Goal: Transaction & Acquisition: Download file/media

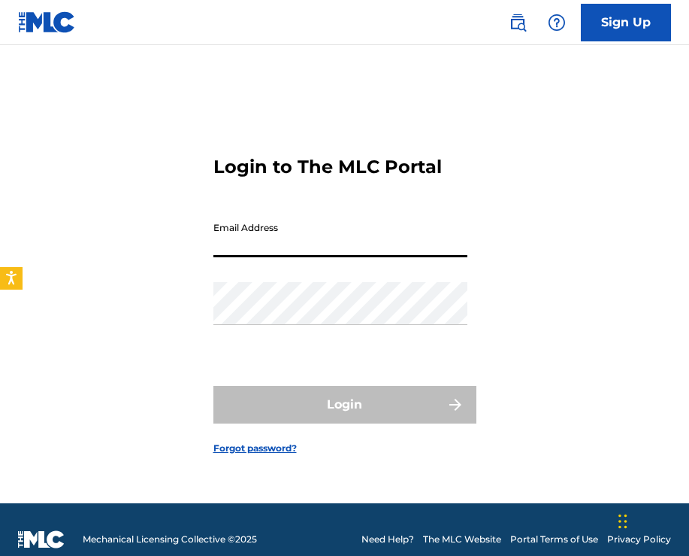
click at [354, 231] on input "Email Address" at bounding box center [341, 235] width 254 height 43
type input "[EMAIL_ADDRESS][DOMAIN_NAME]"
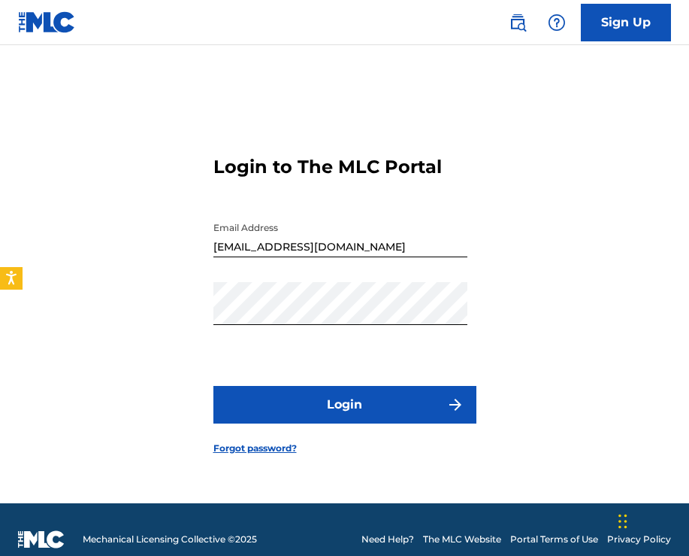
click at [356, 403] on button "Login" at bounding box center [345, 405] width 263 height 38
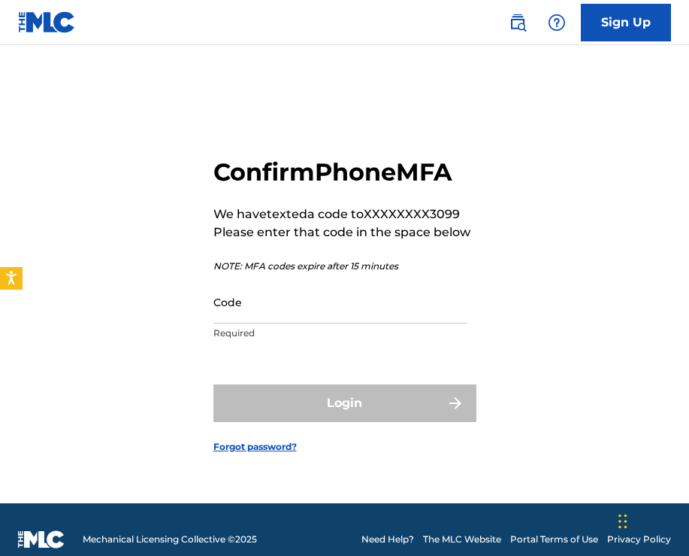
click at [321, 308] on input "Code" at bounding box center [341, 301] width 254 height 43
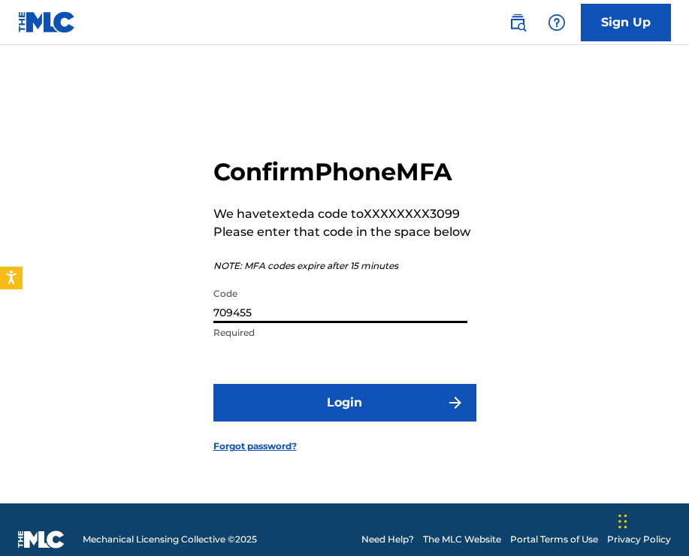
type input "709455"
click at [403, 411] on button "Login" at bounding box center [345, 403] width 263 height 38
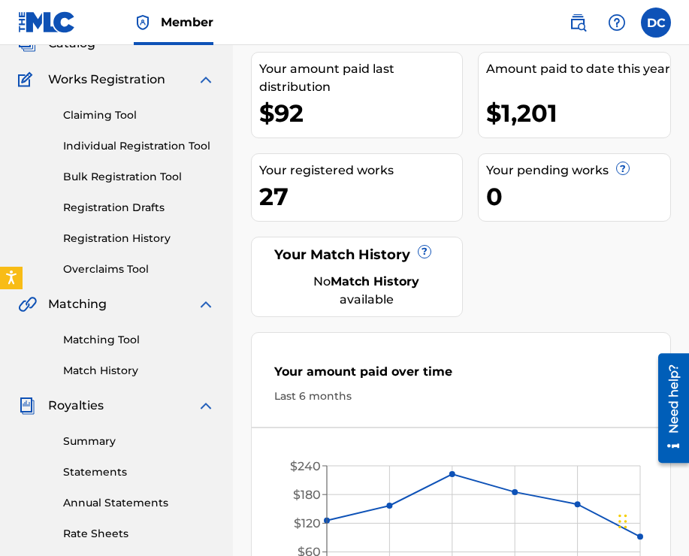
scroll to position [115, 0]
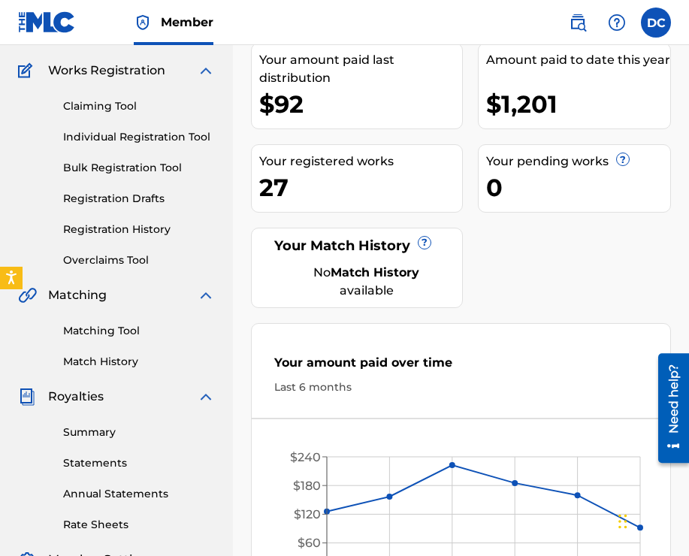
click at [88, 460] on link "Statements" at bounding box center [139, 464] width 152 height 16
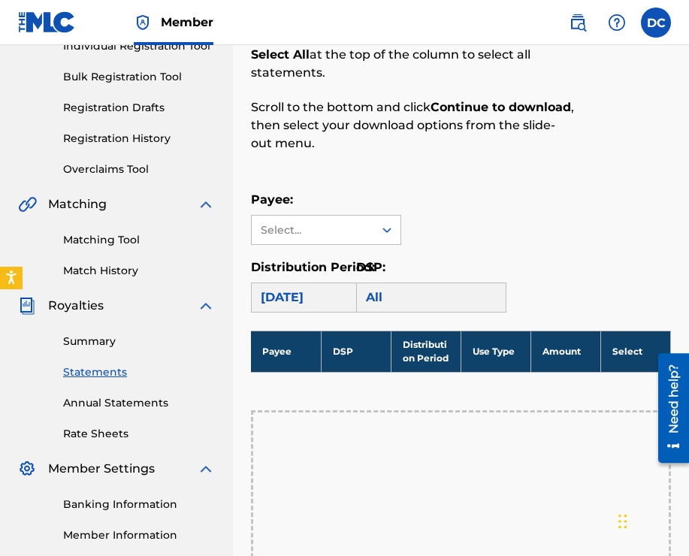
scroll to position [204, 0]
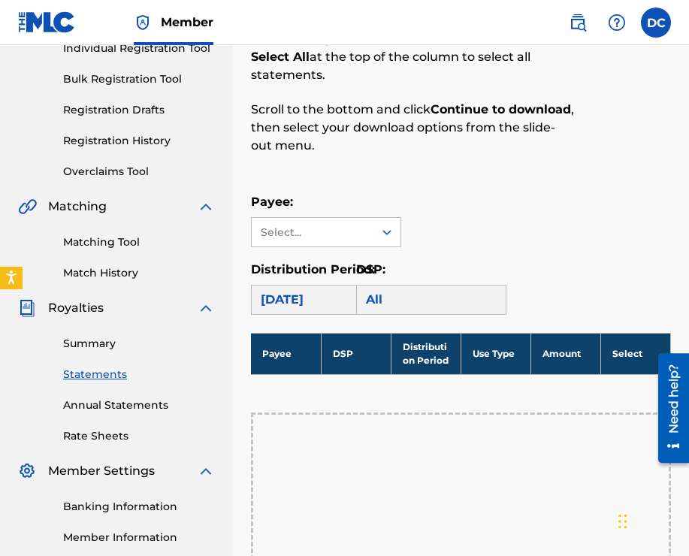
click at [339, 302] on div "[DATE]" at bounding box center [326, 300] width 150 height 30
click at [382, 232] on icon at bounding box center [387, 232] width 15 height 15
click at [331, 270] on div "BEEAREWHYENEN" at bounding box center [326, 266] width 149 height 38
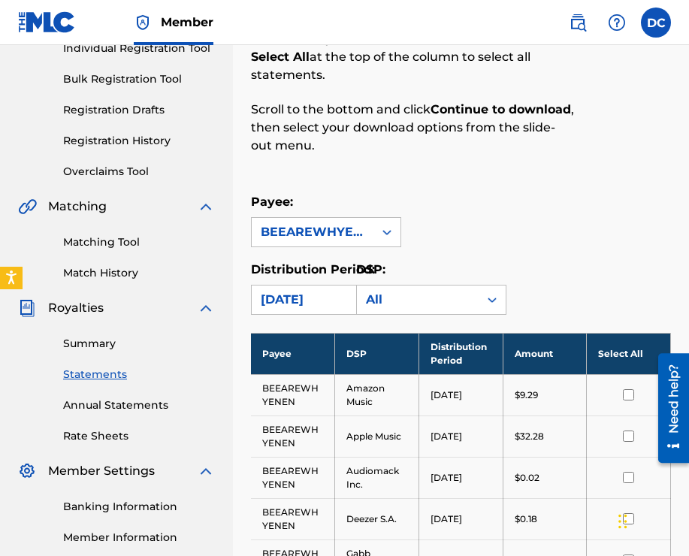
click at [104, 340] on link "Summary" at bounding box center [139, 344] width 152 height 16
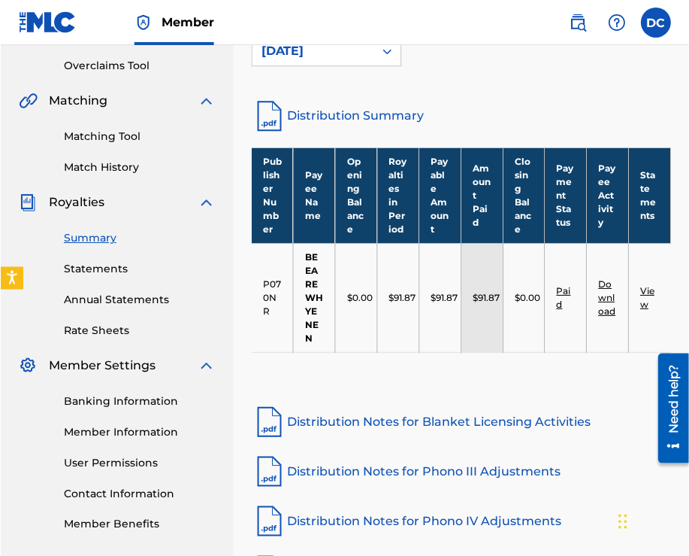
scroll to position [311, 0]
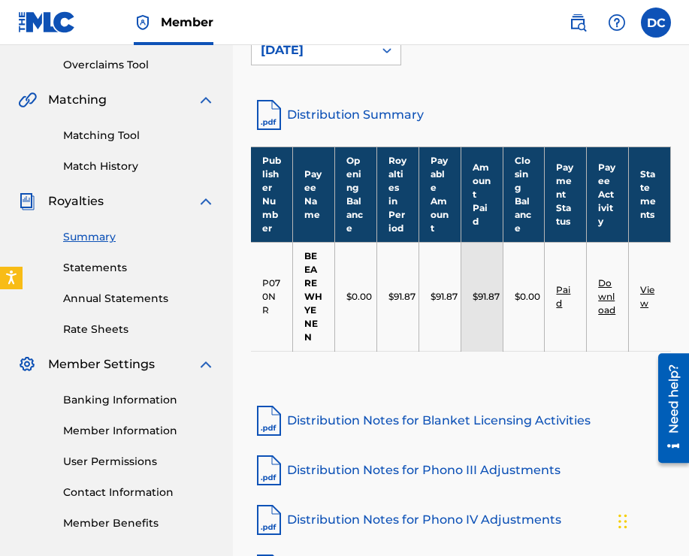
click at [610, 295] on link "Download" at bounding box center [606, 296] width 17 height 38
click at [388, 51] on icon at bounding box center [387, 50] width 15 height 15
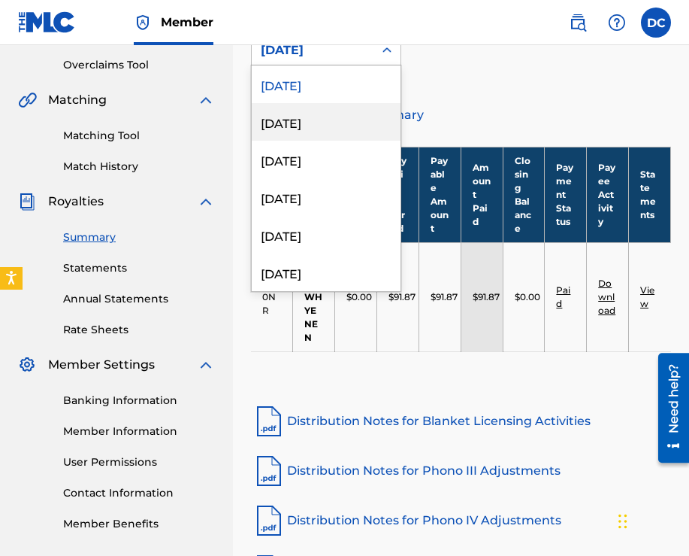
click at [320, 119] on div "[DATE]" at bounding box center [326, 122] width 149 height 38
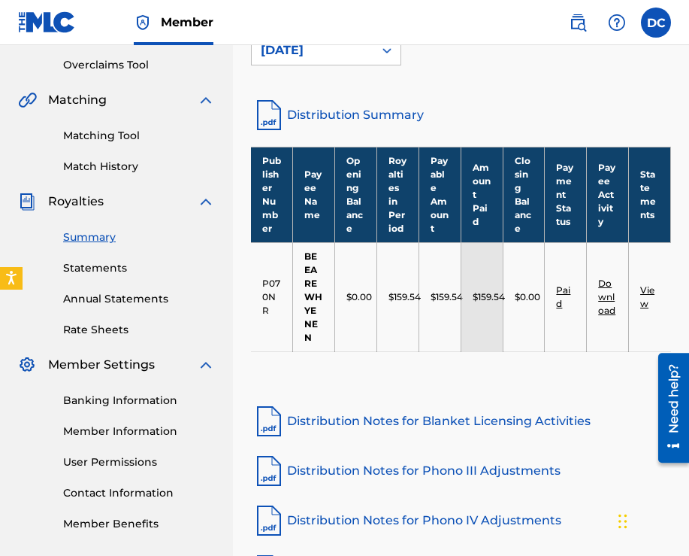
click at [606, 292] on link "Download" at bounding box center [606, 296] width 17 height 38
